Goal: Transaction & Acquisition: Purchase product/service

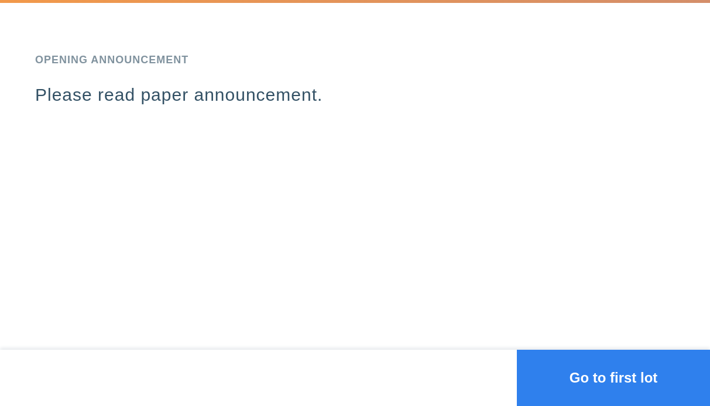
click at [591, 365] on button "Go to first lot" at bounding box center [613, 378] width 193 height 56
